Goal: Information Seeking & Learning: Learn about a topic

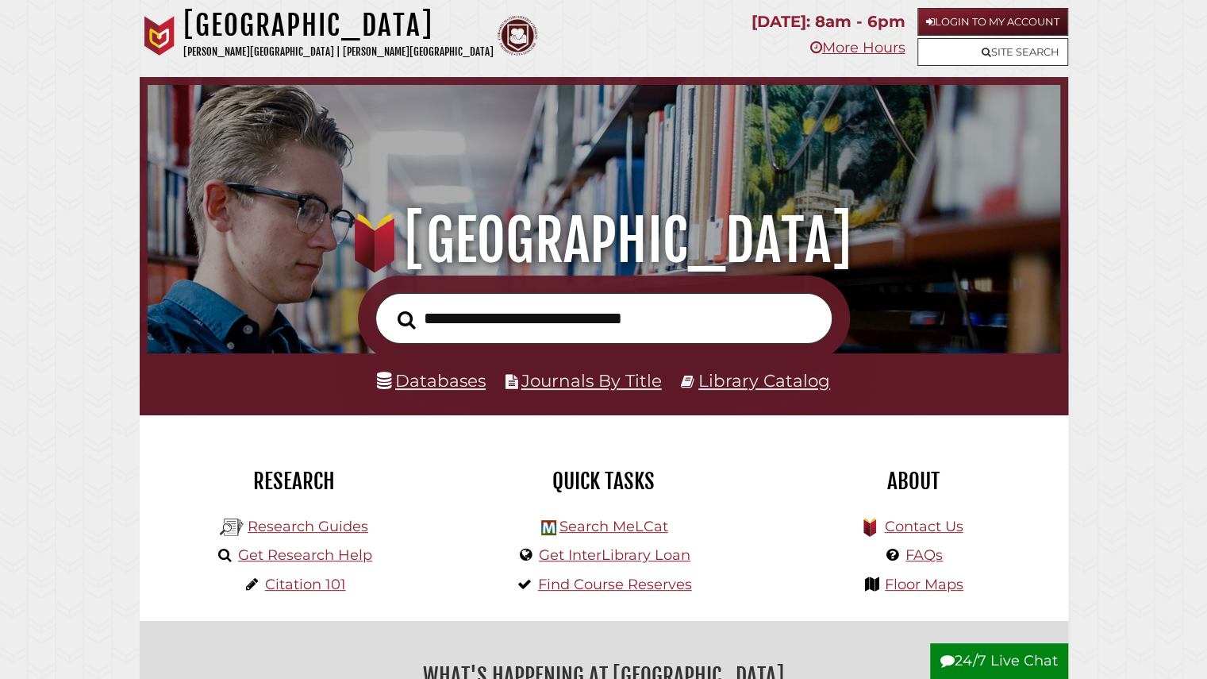
scroll to position [302, 905]
click at [475, 315] on input "text" at bounding box center [603, 319] width 457 height 52
click at [678, 325] on input "text" at bounding box center [603, 319] width 457 height 52
click at [288, 104] on div ".heklogo-cls-1 { fill: url(#linear-gradient); } .heklogo-cls-1, .heklogo-cls-2,…" at bounding box center [604, 176] width 928 height 198
click at [955, 9] on link "Login to My Account" at bounding box center [992, 22] width 151 height 28
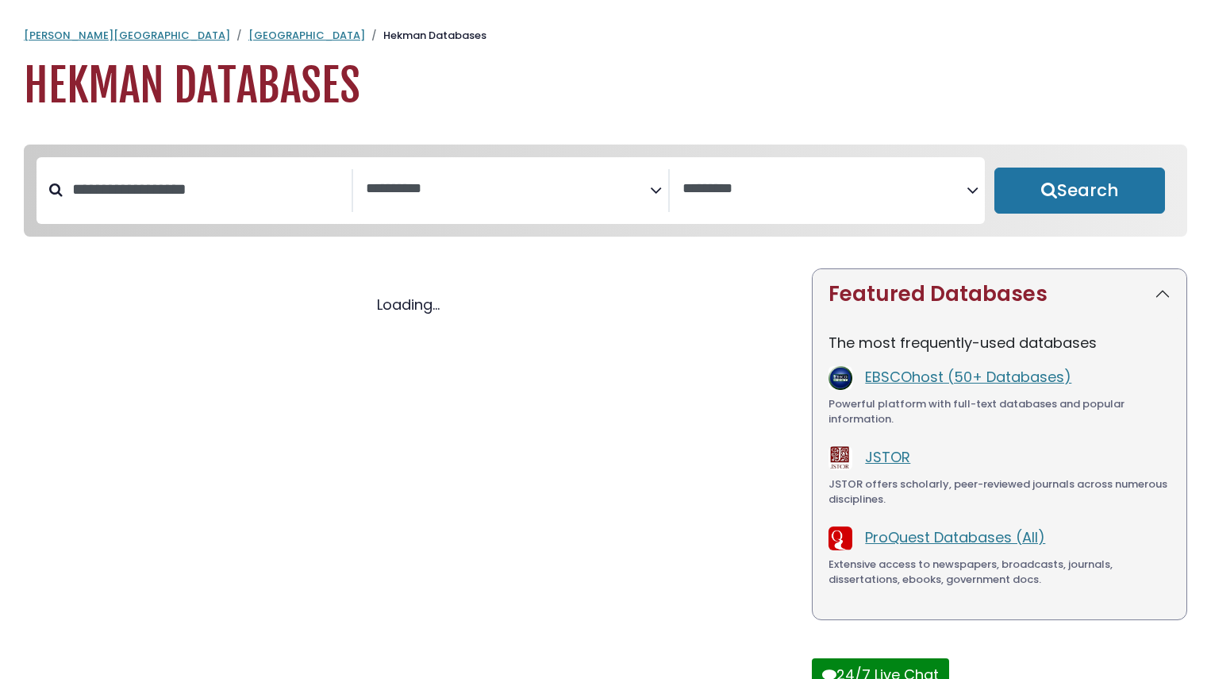
select select "Database Subject Filter"
select select "Database Vendors Filter"
select select "Database Subject Filter"
select select "Database Vendors Filter"
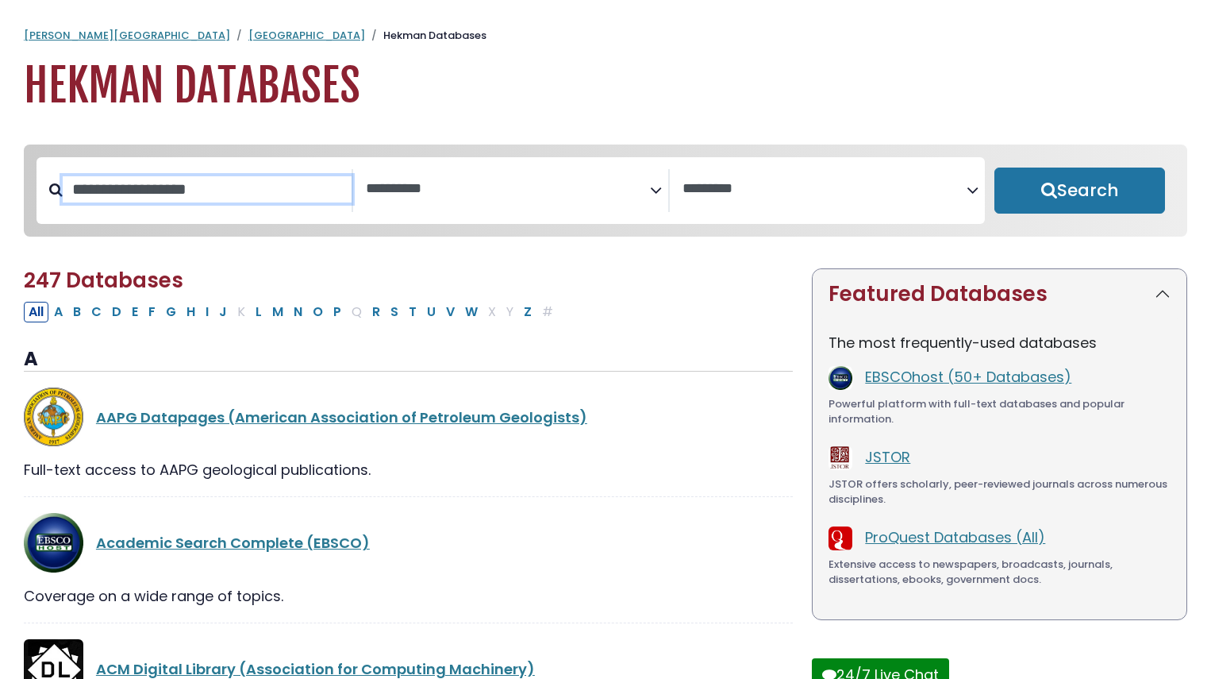
click at [179, 202] on input "Search database by title or keyword" at bounding box center [207, 189] width 289 height 26
click at [248, 39] on link "[GEOGRAPHIC_DATA]" at bounding box center [306, 35] width 117 height 15
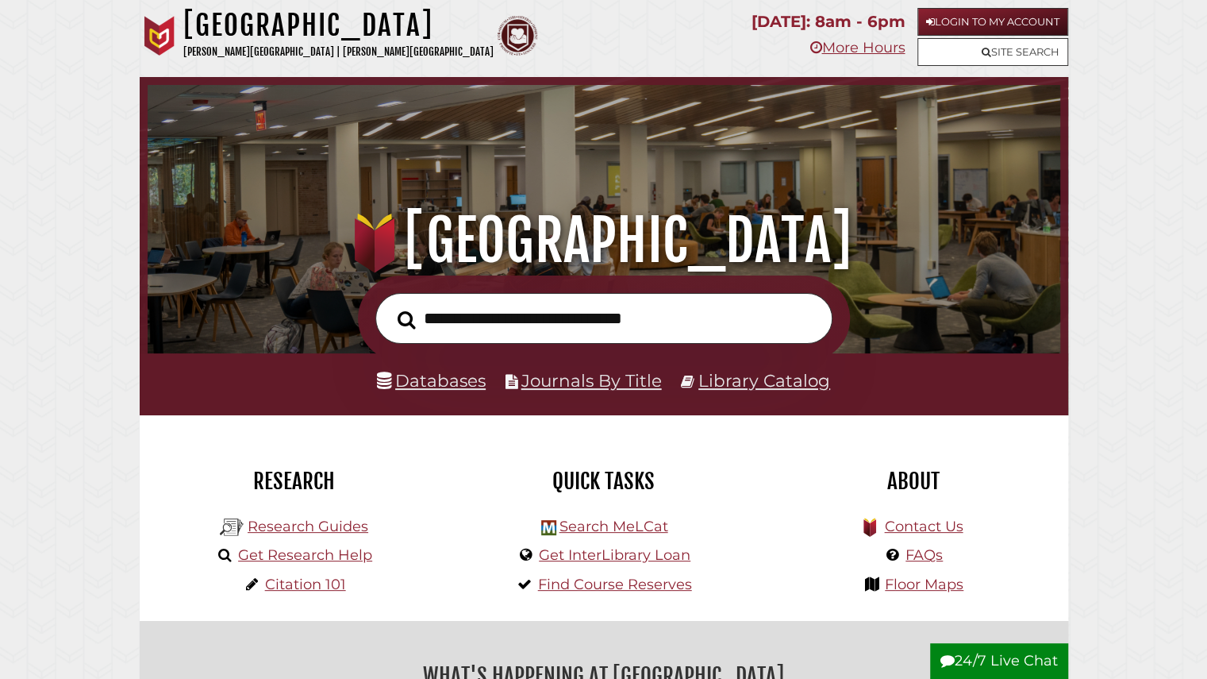
scroll to position [302, 905]
click at [540, 317] on input "text" at bounding box center [603, 319] width 457 height 52
type input "**********"
click at [390, 306] on button "Search" at bounding box center [407, 320] width 34 height 28
